Goal: Transaction & Acquisition: Purchase product/service

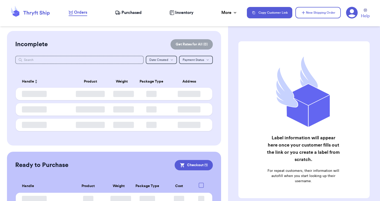
checkbox input "true"
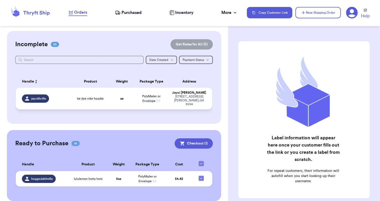
click at [169, 106] on td "[PERSON_NAME] [STREET_ADDRESS][PERSON_NAME]" at bounding box center [190, 99] width 43 height 22
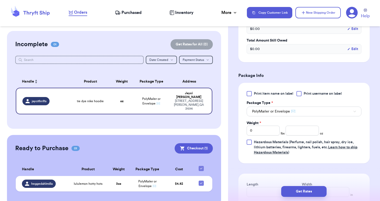
scroll to position [179, 0]
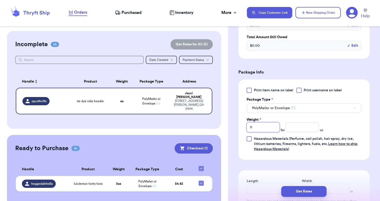
click at [274, 129] on input "0" at bounding box center [263, 127] width 33 height 10
type input "1"
click at [300, 128] on input "number" at bounding box center [302, 127] width 33 height 10
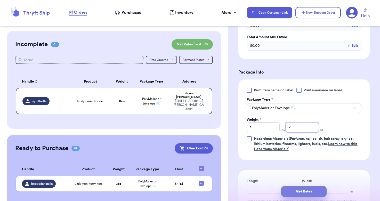
type input "7"
click at [301, 189] on button "Get Rates" at bounding box center [303, 191] width 45 height 11
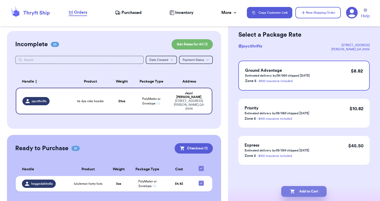
scroll to position [22, 0]
click at [301, 188] on button "Add to Cart" at bounding box center [303, 191] width 45 height 11
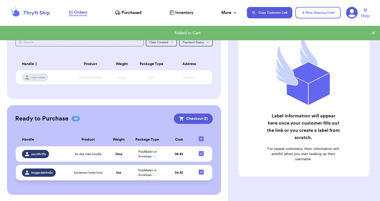
scroll to position [17, 0]
click at [131, 171] on td "PolyMailer or Envelope ✉️" at bounding box center [147, 172] width 34 height 15
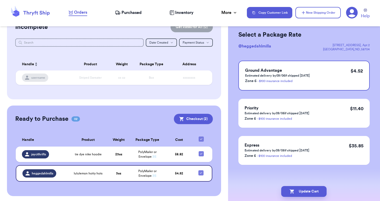
scroll to position [22, 0]
click at [205, 121] on button "Checkout ( 2 )" at bounding box center [193, 119] width 39 height 10
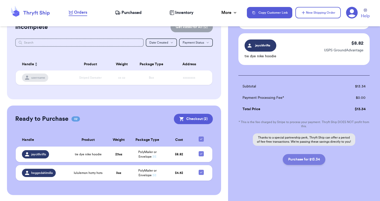
scroll to position [71, 0]
click at [303, 163] on button "Purchase for $13.34" at bounding box center [304, 159] width 43 height 11
checkbox input "false"
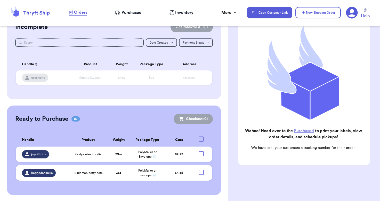
scroll to position [54, 0]
checkbox input "true"
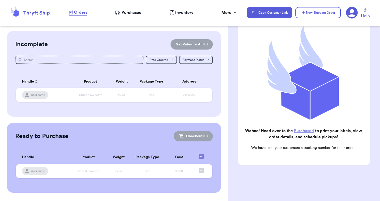
click at [132, 14] on span "Purchased" at bounding box center [132, 13] width 20 height 6
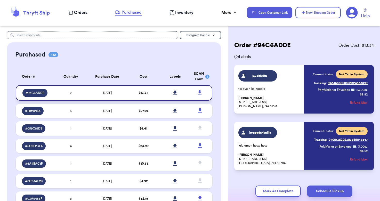
click at [175, 95] on icon at bounding box center [175, 93] width 4 height 4
